Goal: Find specific page/section: Find specific page/section

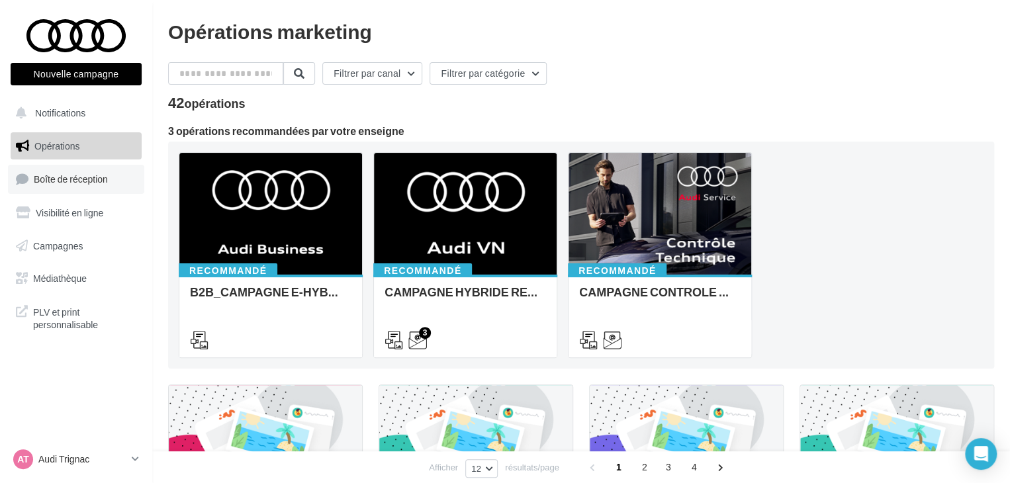
click at [79, 183] on span "Boîte de réception" at bounding box center [71, 178] width 74 height 11
click at [142, 459] on div "AT Audi Trignac audi-saor-44570" at bounding box center [76, 465] width 152 height 36
click at [127, 456] on link "AT Audi Trignac audi-saor-44570" at bounding box center [76, 459] width 131 height 25
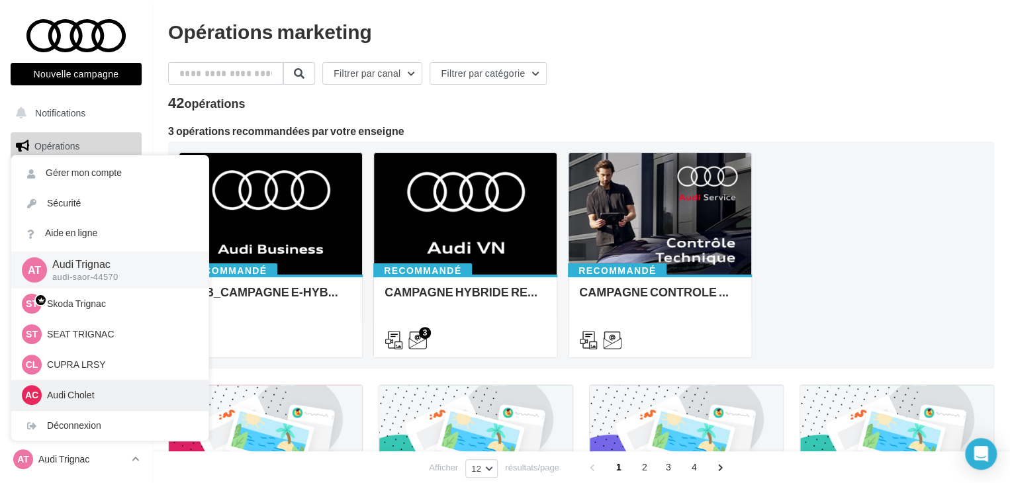
click at [79, 395] on p "Audi Cholet" at bounding box center [120, 395] width 146 height 13
